Goal: Task Accomplishment & Management: Manage account settings

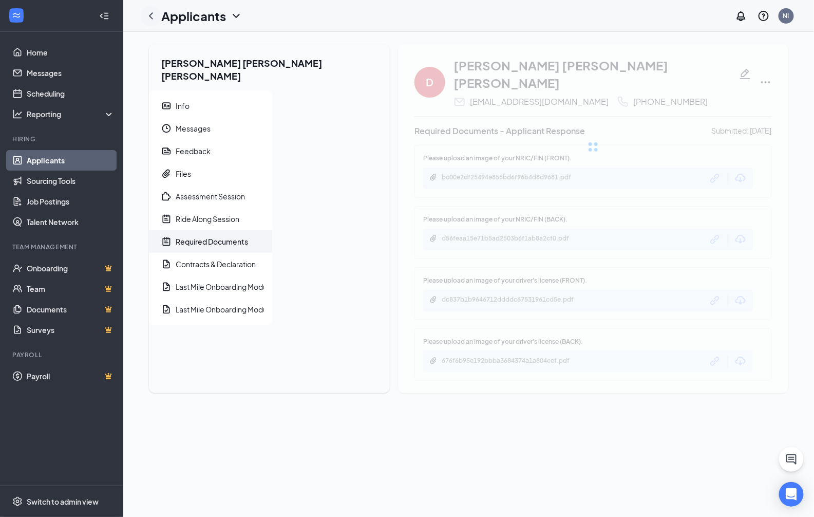
click at [156, 18] on icon "ChevronLeft" at bounding box center [151, 16] width 12 height 12
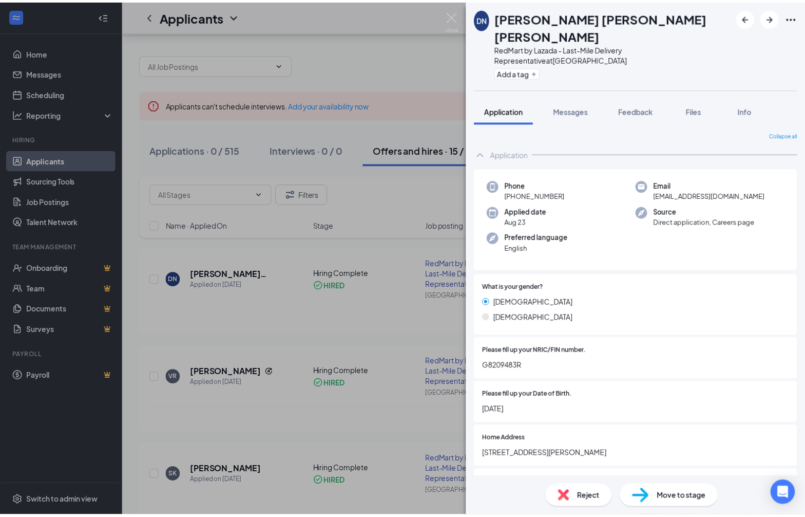
scroll to position [76, 0]
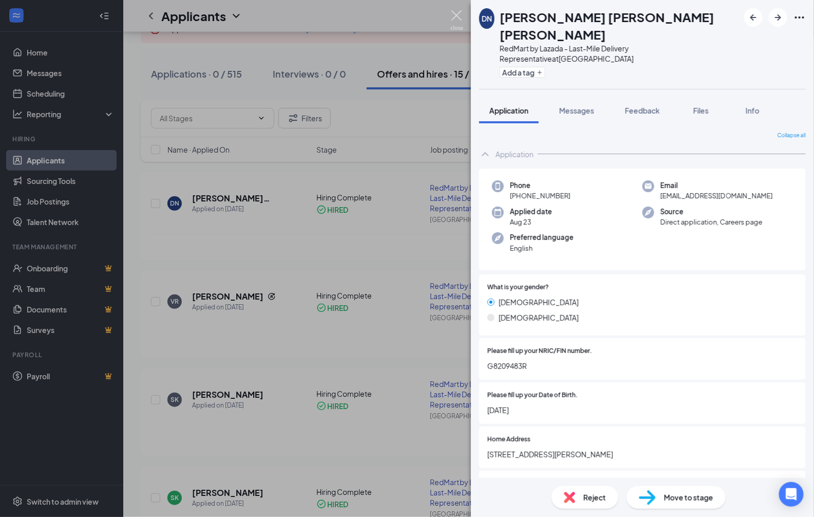
click at [456, 13] on img at bounding box center [456, 20] width 13 height 20
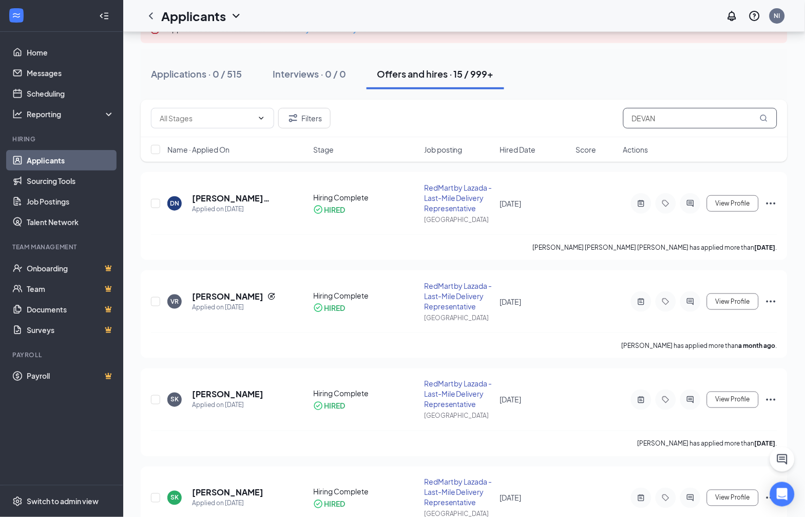
drag, startPoint x: 661, startPoint y: 114, endPoint x: 578, endPoint y: 112, distance: 82.7
click at [579, 112] on div "Filters DEVAN" at bounding box center [464, 118] width 627 height 21
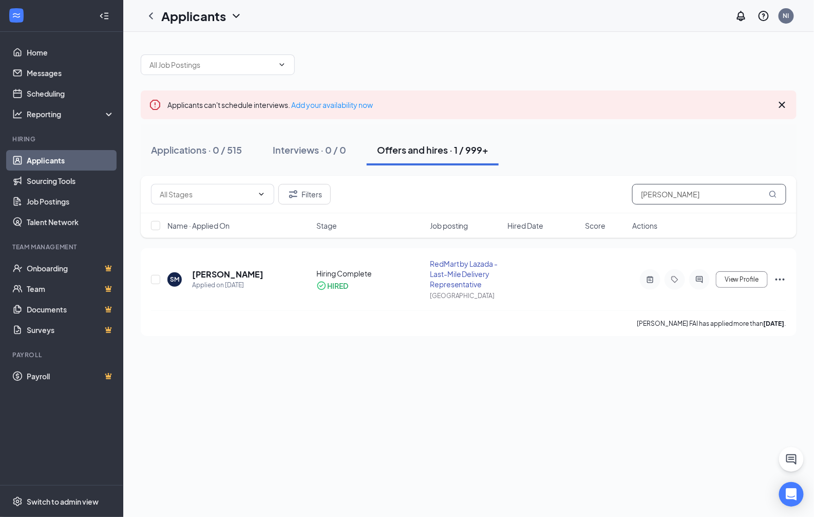
drag, startPoint x: 681, startPoint y: 196, endPoint x: 586, endPoint y: 198, distance: 95.0
click at [600, 199] on div "Filters [PERSON_NAME]" at bounding box center [468, 194] width 635 height 21
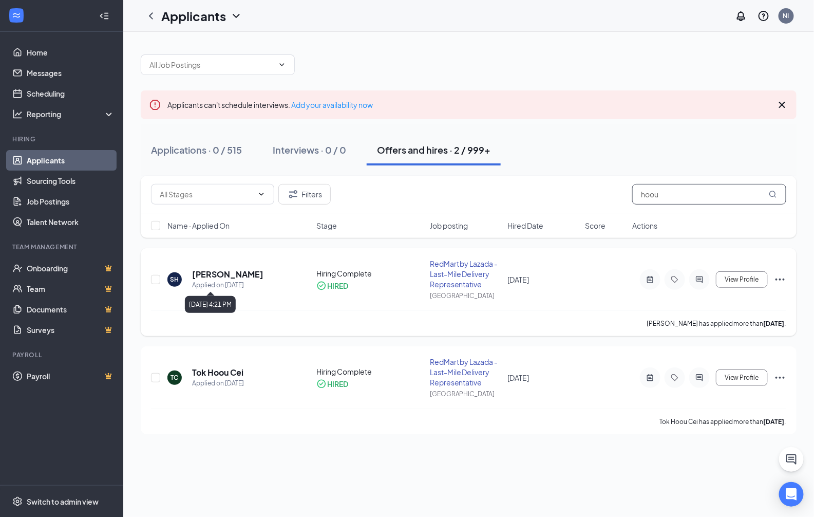
type input "hoou"
click at [217, 274] on h5 "[PERSON_NAME]" at bounding box center [227, 274] width 71 height 11
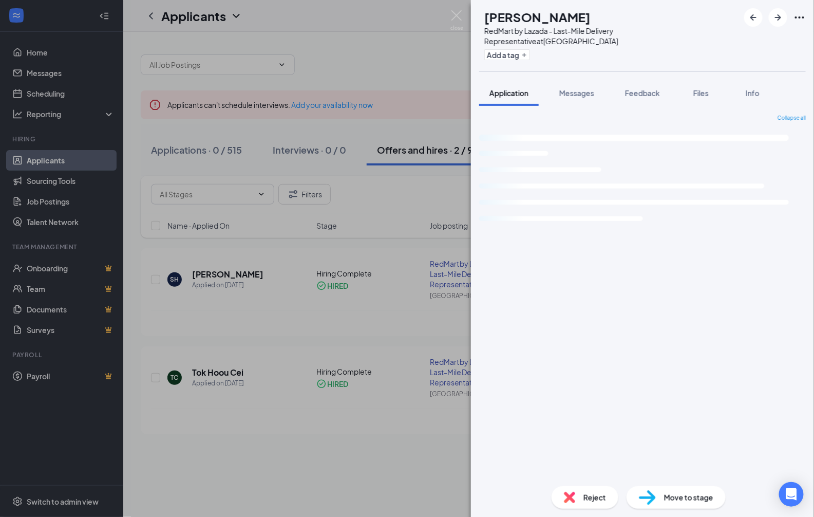
click at [795, 18] on icon "Ellipses" at bounding box center [799, 17] width 12 height 12
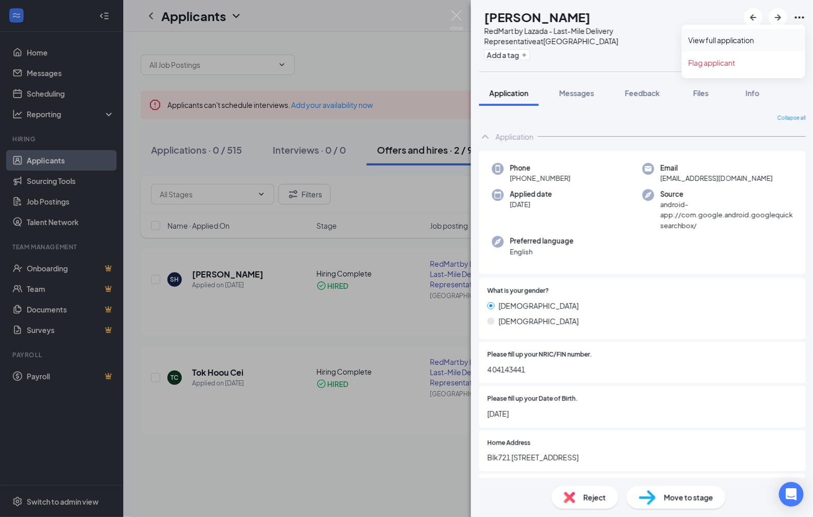
click at [755, 38] on link "View full application" at bounding box center [743, 40] width 111 height 10
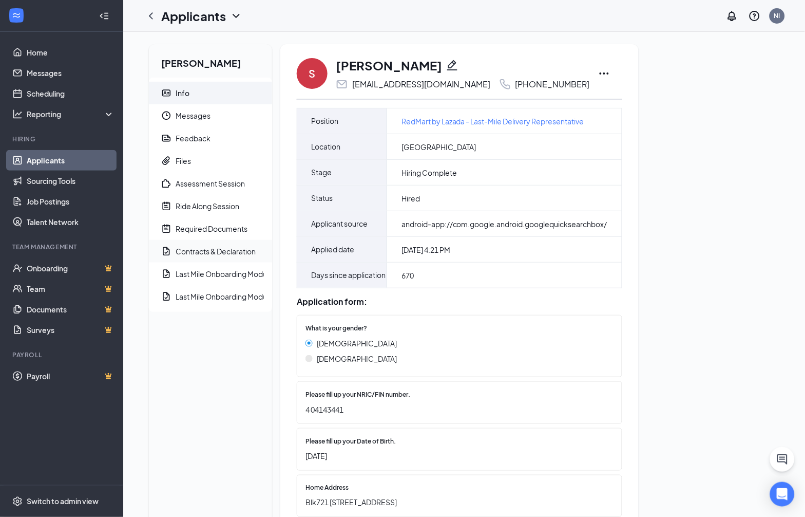
click at [221, 252] on div "Contracts & Declaration" at bounding box center [216, 251] width 80 height 10
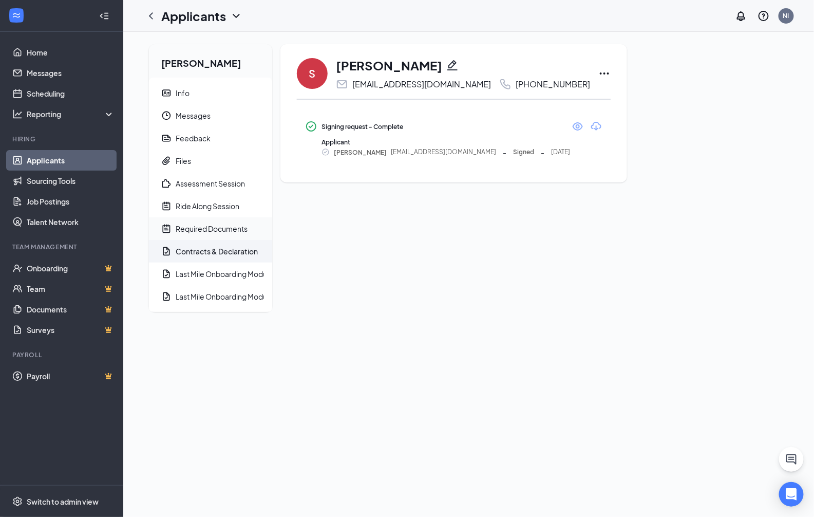
click at [220, 229] on div "Required Documents" at bounding box center [212, 228] width 72 height 10
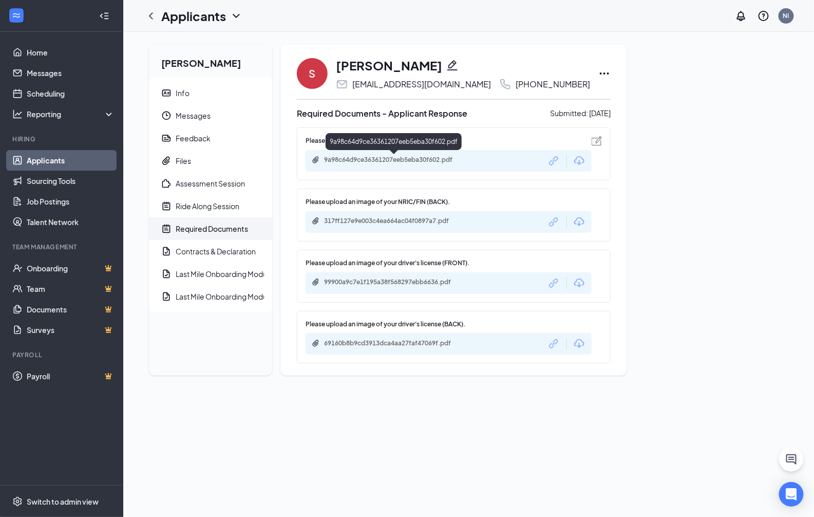
click at [382, 161] on div "9a98c64d9ce36361207eeb5eba30f602.pdf" at bounding box center [396, 160] width 144 height 8
